Goal: Find specific page/section: Find specific page/section

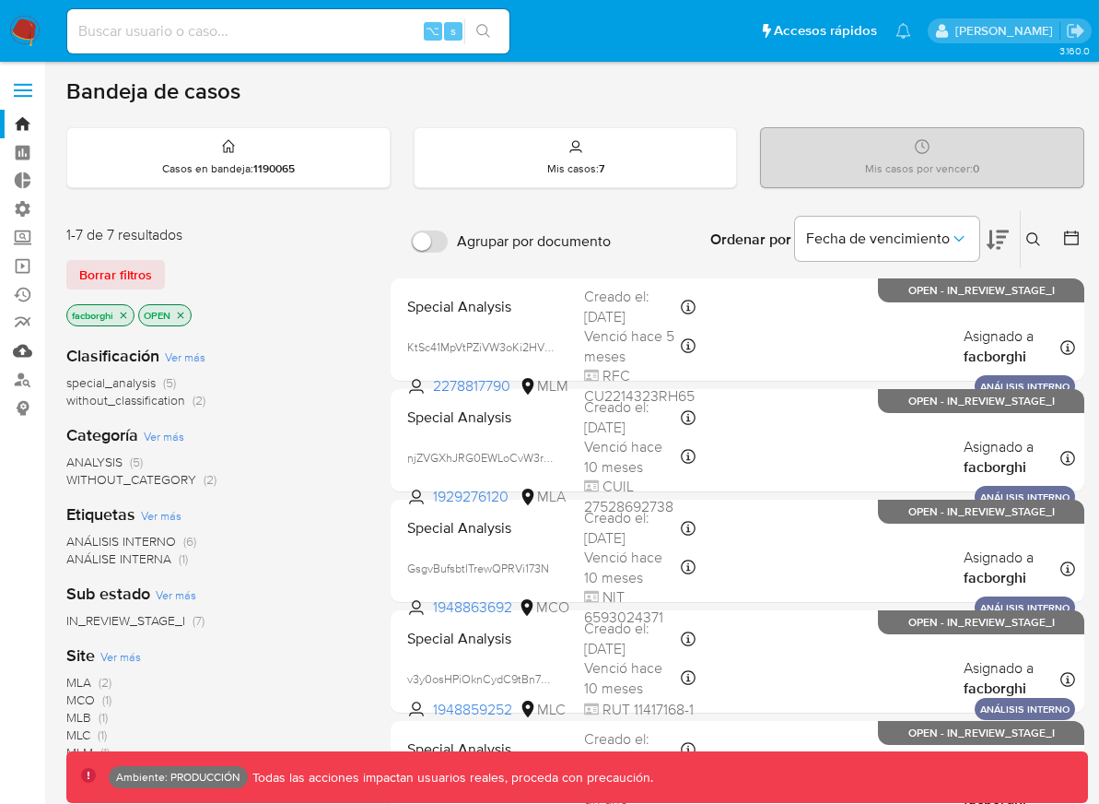
click at [24, 345] on link "Mulan" at bounding box center [109, 350] width 219 height 29
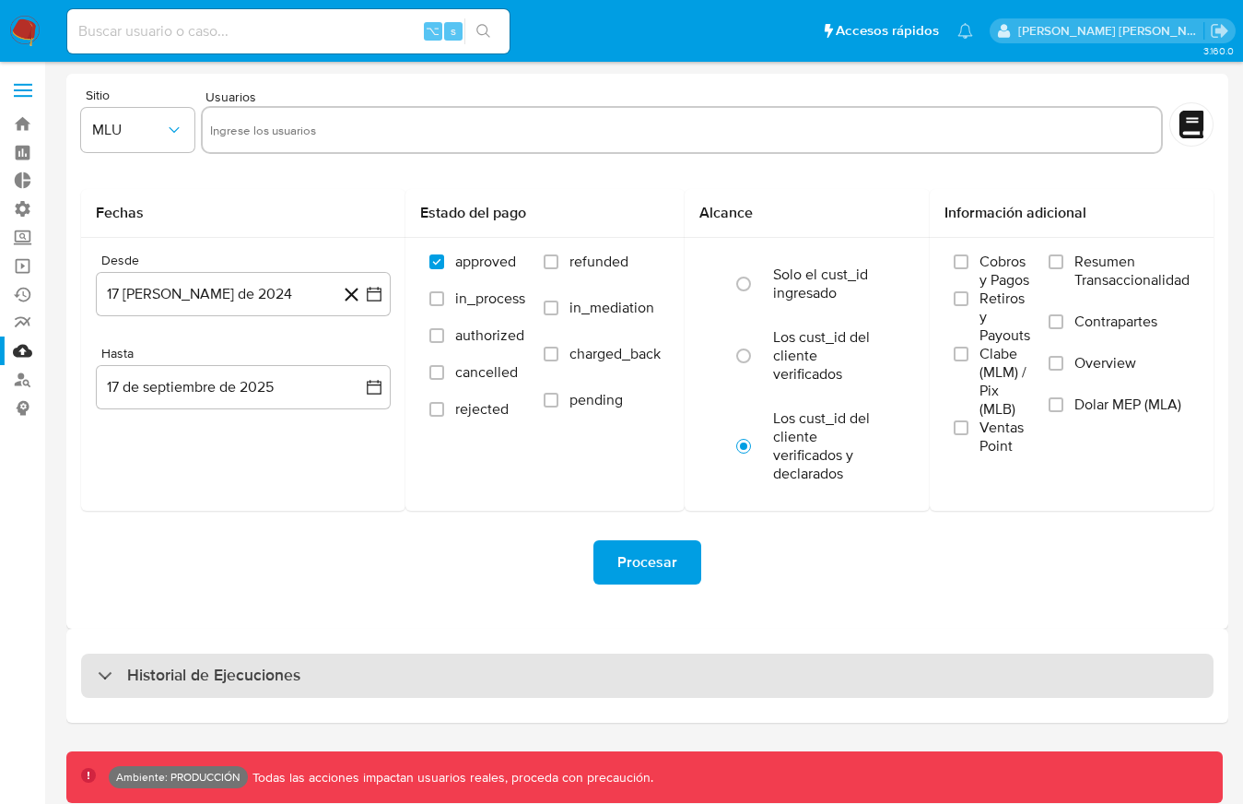
click at [1035, 686] on div "Historial de Ejecuciones" at bounding box center [647, 675] width 1132 height 44
select select "10"
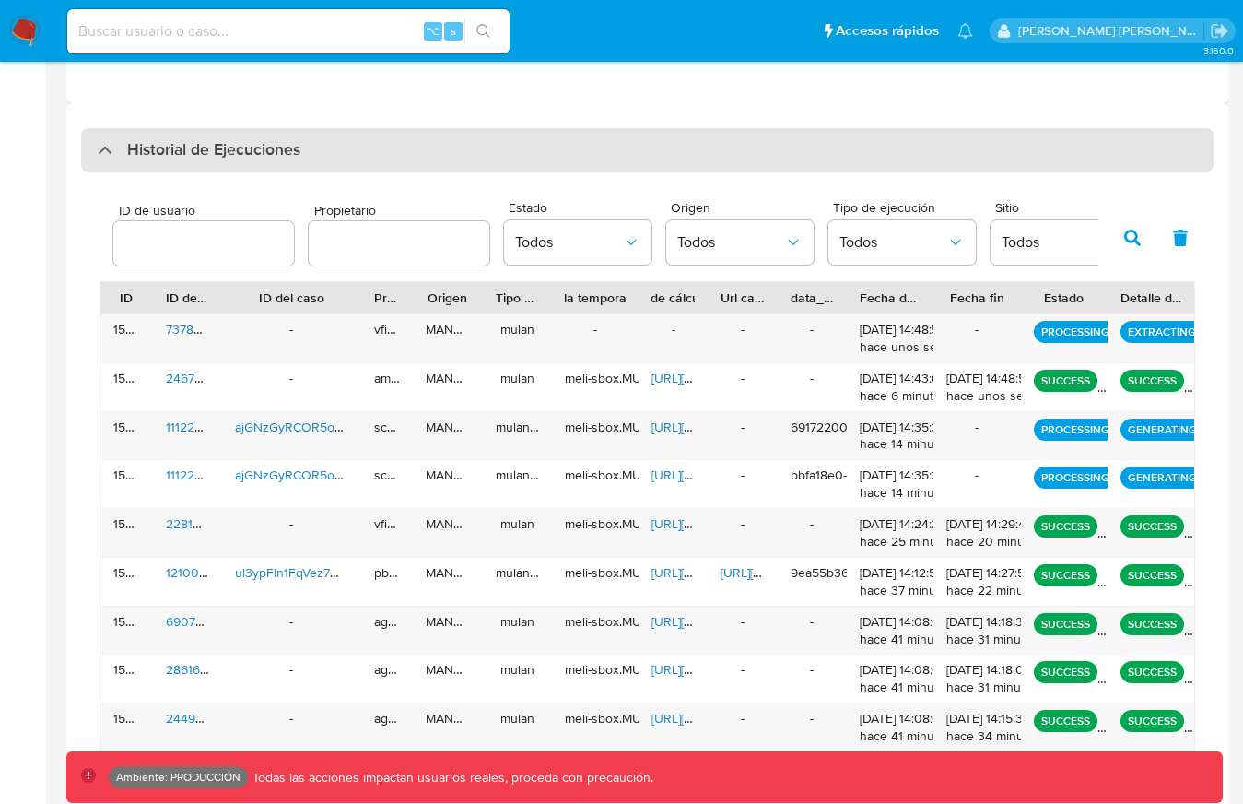
scroll to position [526, 0]
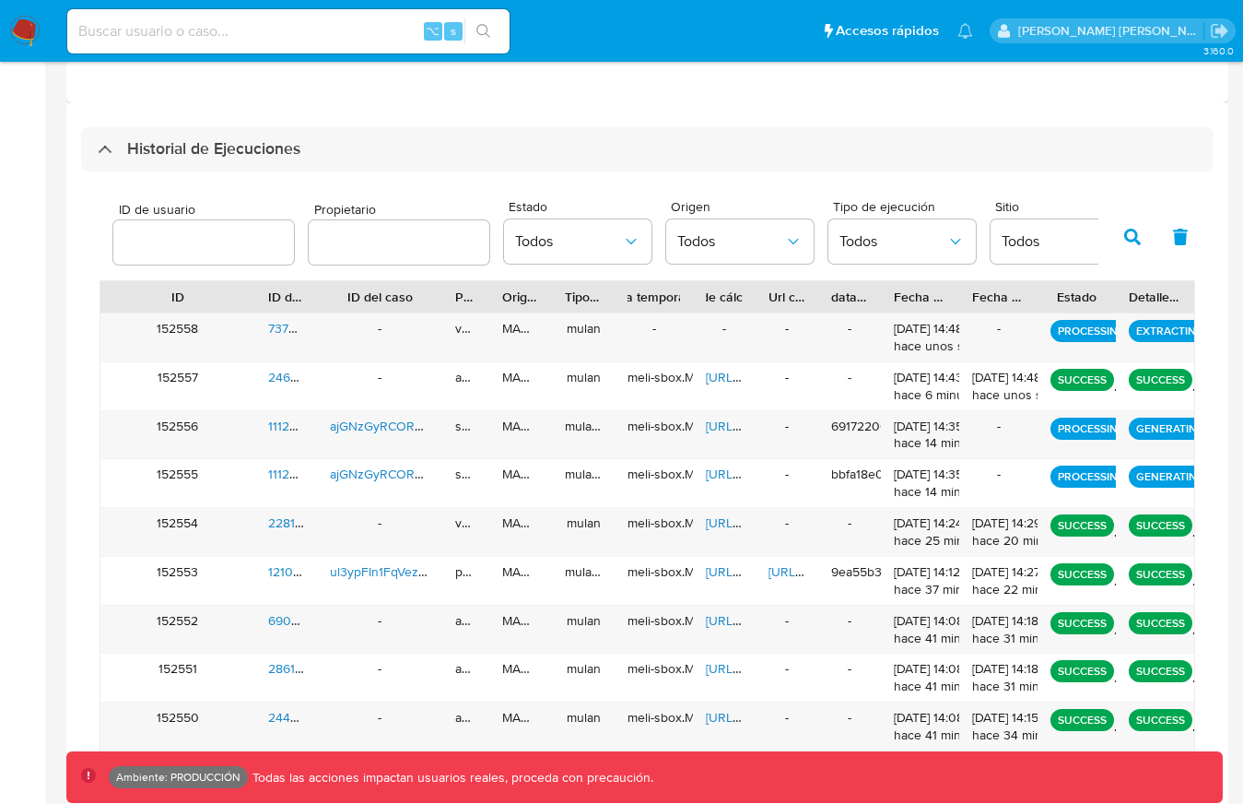
drag, startPoint x: 148, startPoint y: 292, endPoint x: 243, endPoint y: 284, distance: 95.3
click at [246, 286] on div at bounding box center [255, 296] width 33 height 31
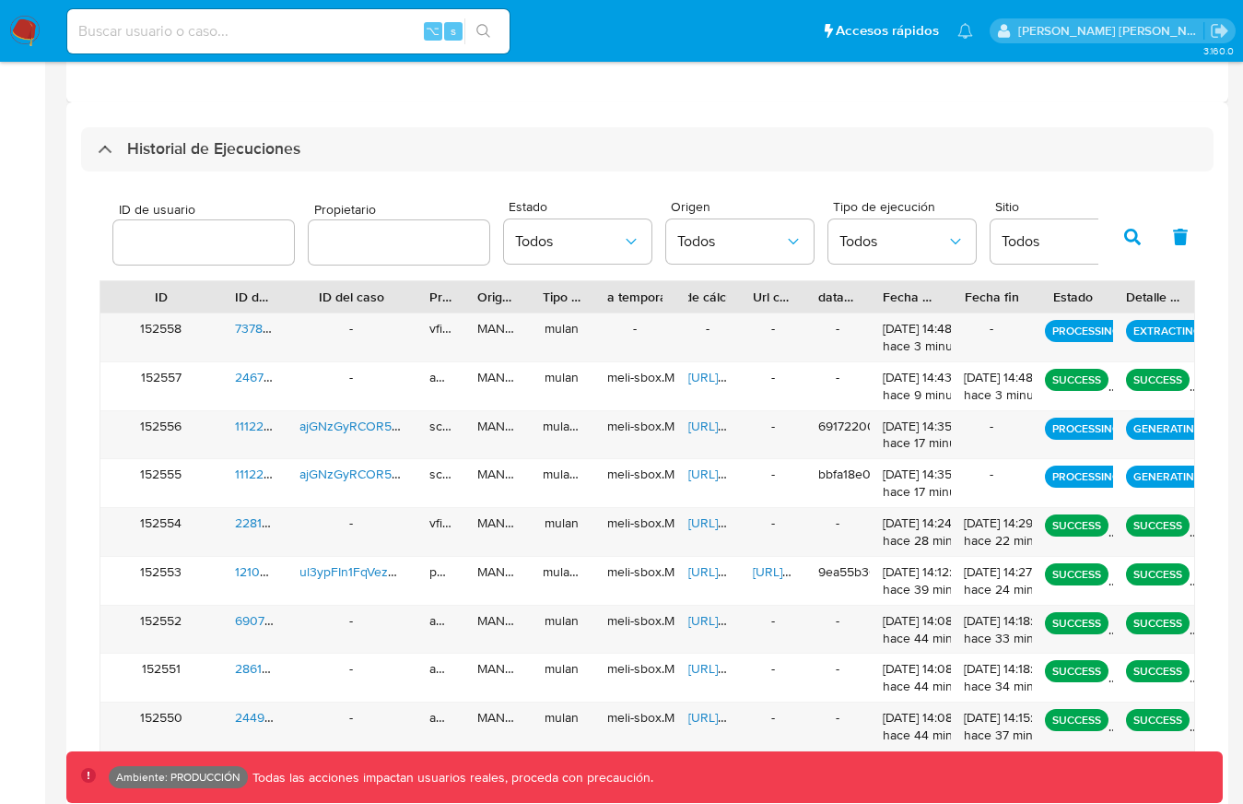
drag, startPoint x: 248, startPoint y: 295, endPoint x: 218, endPoint y: 295, distance: 29.5
click at [218, 295] on div at bounding box center [221, 296] width 33 height 31
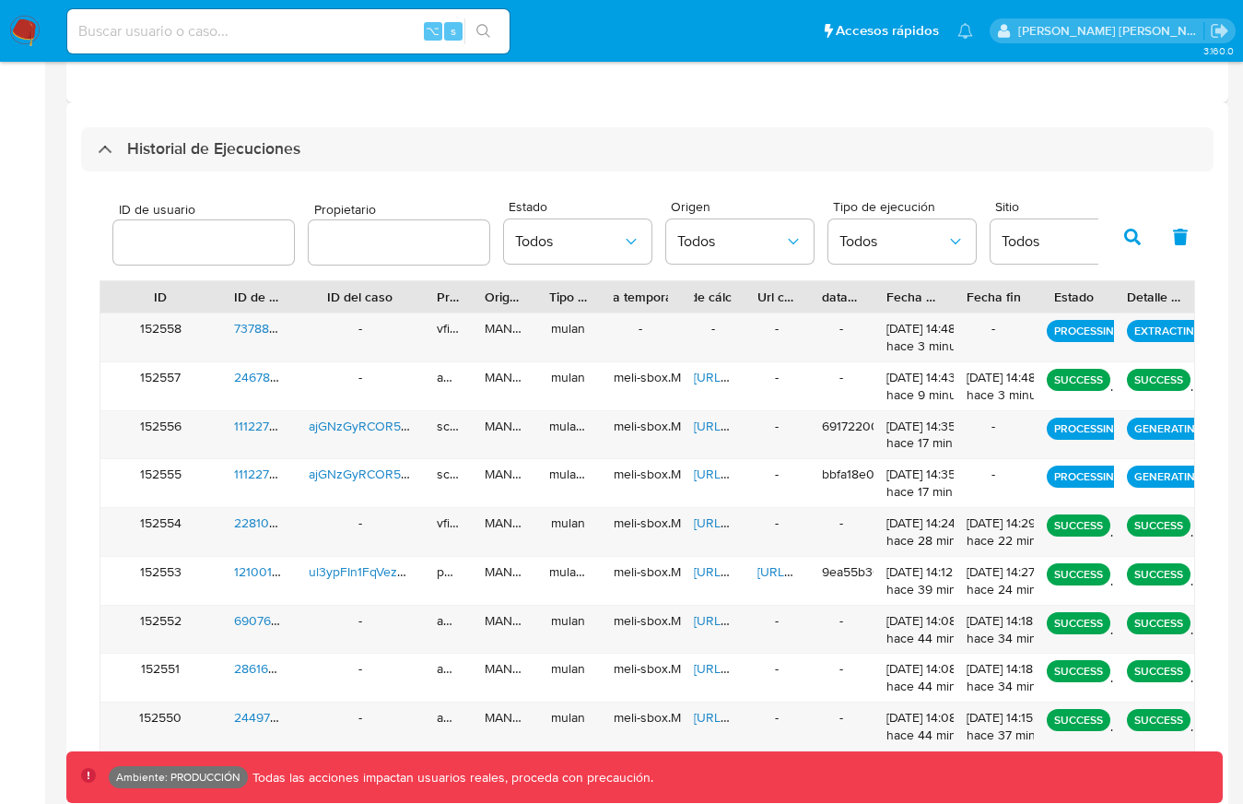
drag, startPoint x: 281, startPoint y: 295, endPoint x: 291, endPoint y: 293, distance: 10.3
click at [291, 293] on div at bounding box center [295, 296] width 33 height 31
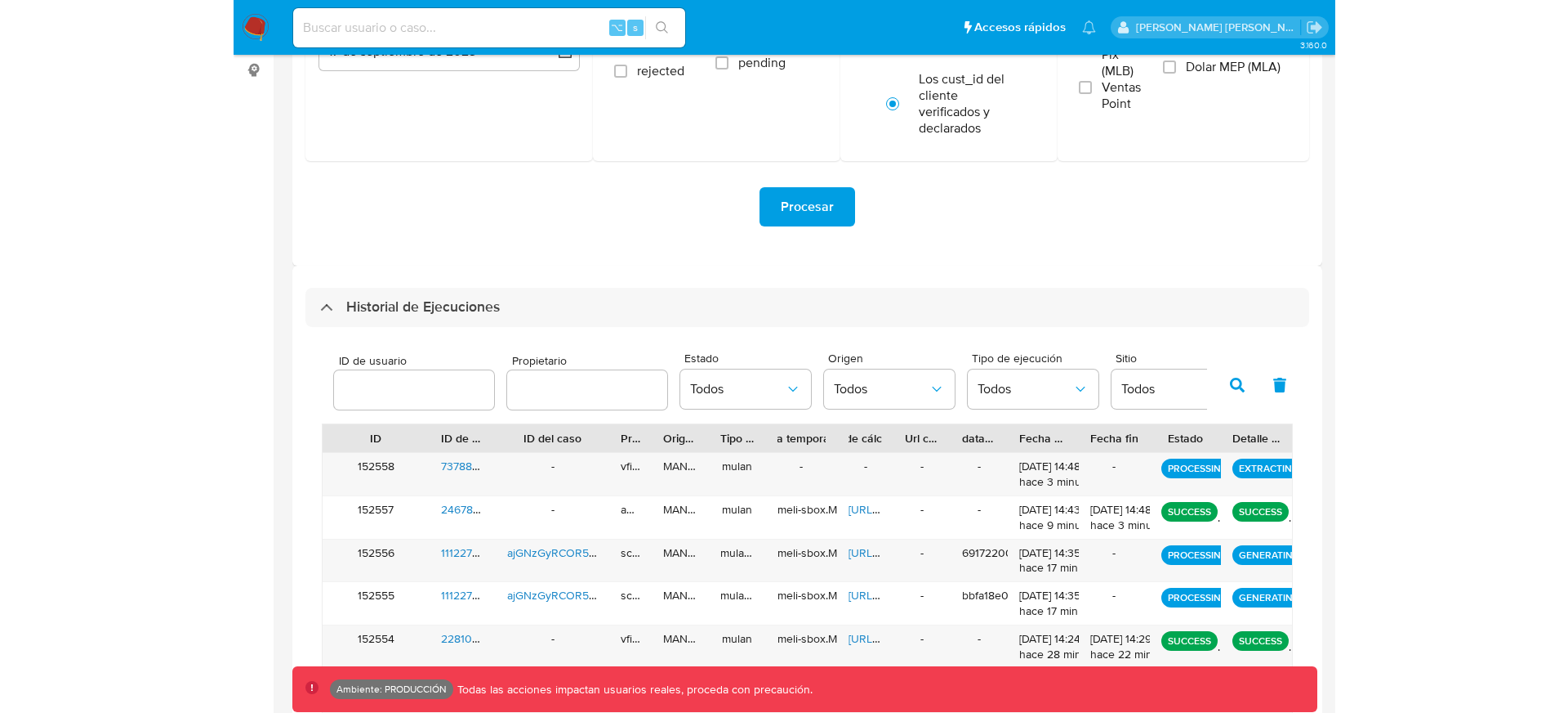
scroll to position [0, 0]
